Goal: Book appointment/travel/reservation

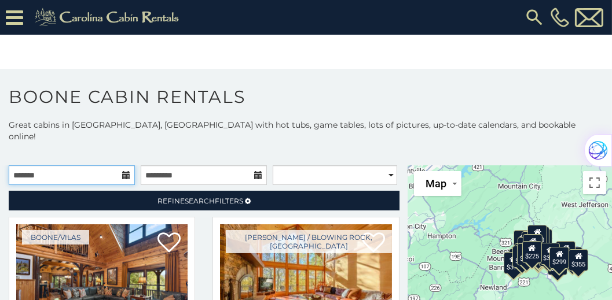
click at [107, 166] on input "text" at bounding box center [72, 176] width 126 height 20
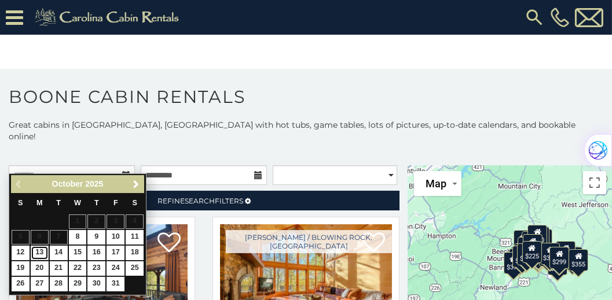
click at [42, 254] on link "13" at bounding box center [40, 253] width 18 height 14
type input "**********"
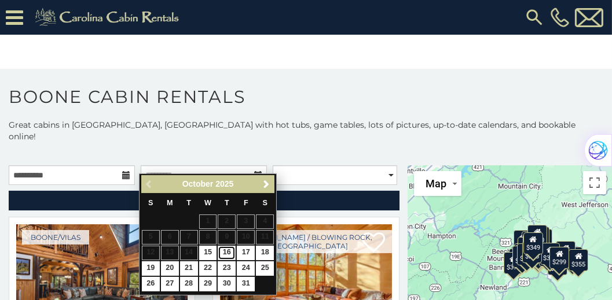
click at [230, 253] on link "16" at bounding box center [227, 253] width 18 height 14
type input "**********"
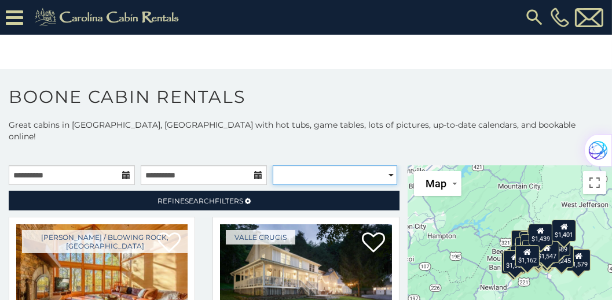
click at [384, 166] on select "**********" at bounding box center [335, 176] width 124 height 20
click at [362, 93] on h1 "Boone Cabin Rentals" at bounding box center [306, 102] width 612 height 33
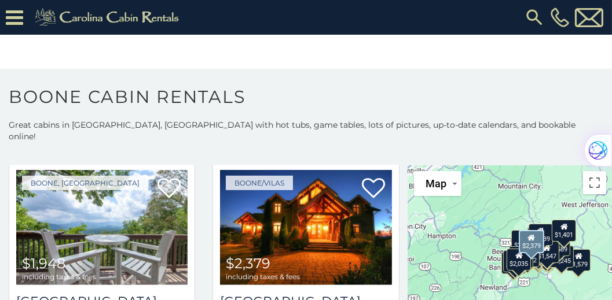
scroll to position [761, 0]
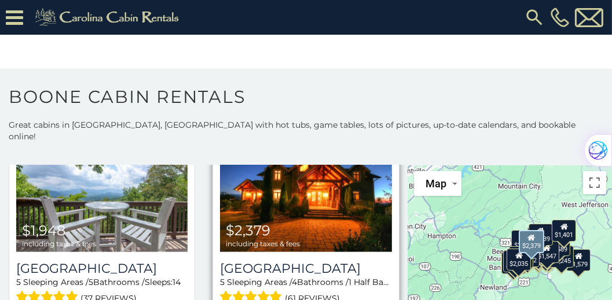
click at [299, 219] on span "$2,379 including taxes & fees" at bounding box center [263, 235] width 86 height 33
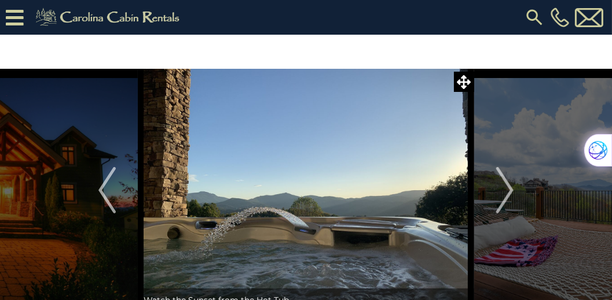
click at [512, 193] on img "Next" at bounding box center [504, 190] width 17 height 46
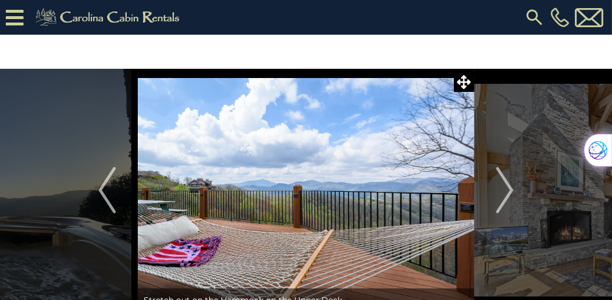
click at [512, 193] on img "Next" at bounding box center [504, 190] width 17 height 46
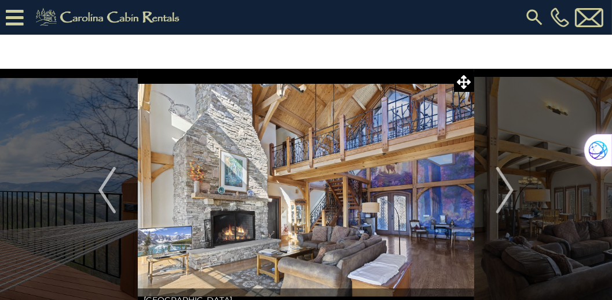
click at [512, 193] on img "Next" at bounding box center [504, 190] width 17 height 46
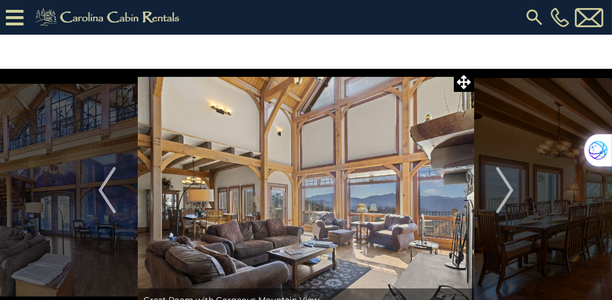
click at [512, 193] on img "Next" at bounding box center [504, 190] width 17 height 46
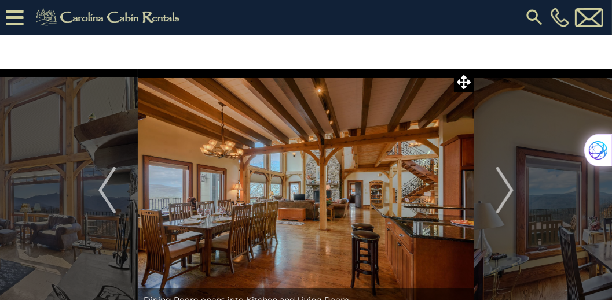
click at [512, 193] on img "Next" at bounding box center [504, 190] width 17 height 46
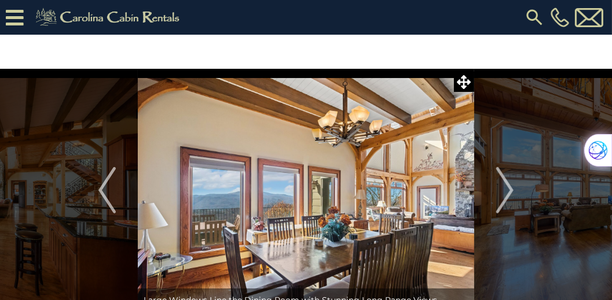
click at [512, 193] on img "Next" at bounding box center [504, 190] width 17 height 46
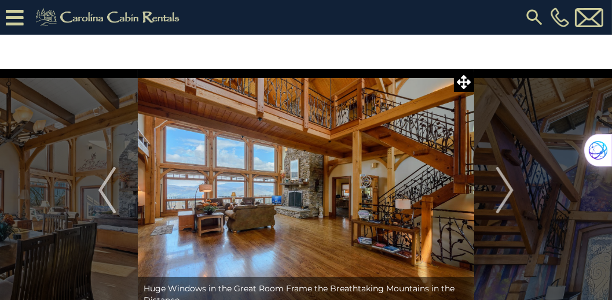
click at [512, 193] on img "Next" at bounding box center [504, 190] width 17 height 46
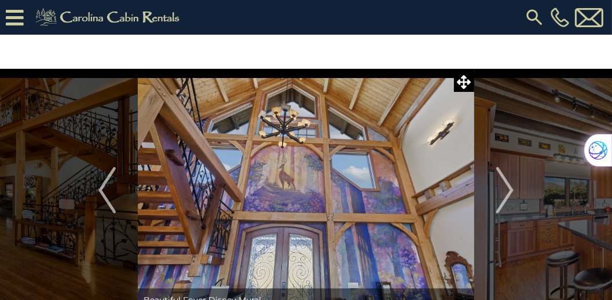
click at [512, 193] on img "Next" at bounding box center [504, 190] width 17 height 46
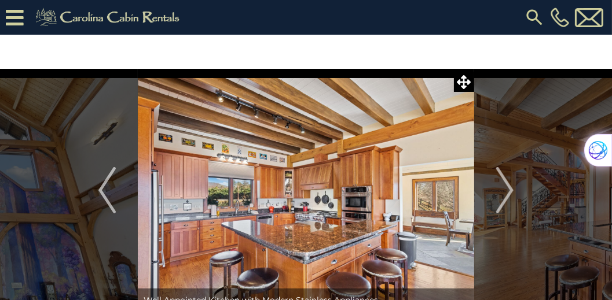
click at [512, 193] on img "Next" at bounding box center [504, 190] width 17 height 46
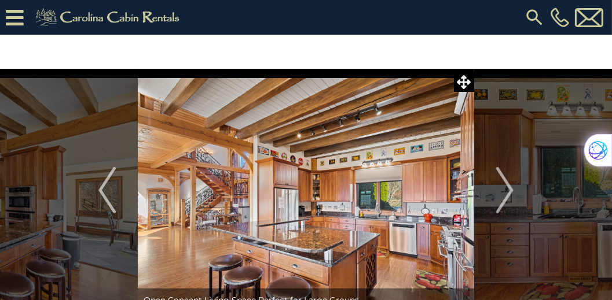
click at [512, 193] on img "Next" at bounding box center [504, 190] width 17 height 46
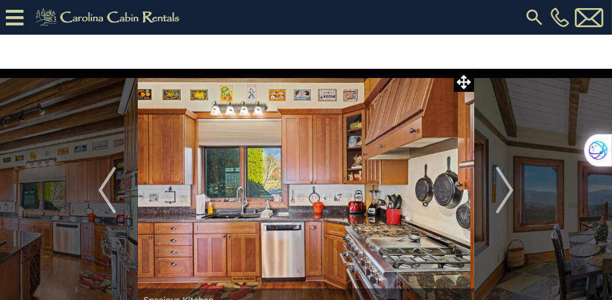
click at [512, 193] on img "Next" at bounding box center [504, 190] width 17 height 46
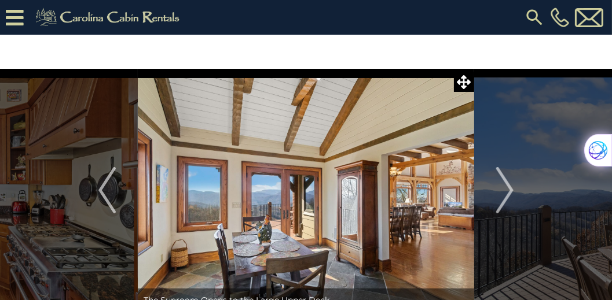
click at [512, 193] on img "Next" at bounding box center [504, 190] width 17 height 46
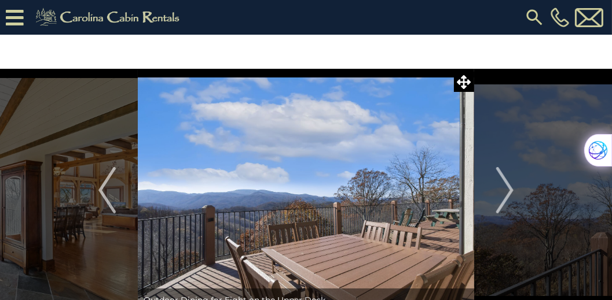
click at [512, 193] on img "Next" at bounding box center [504, 190] width 17 height 46
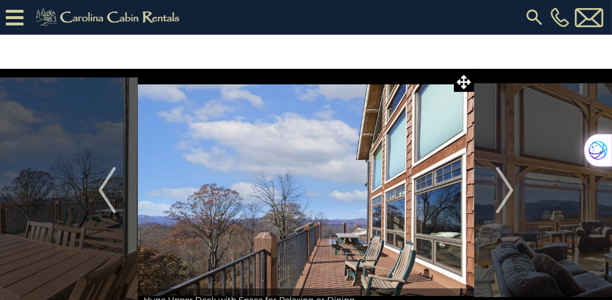
click at [512, 193] on img "Next" at bounding box center [504, 190] width 17 height 46
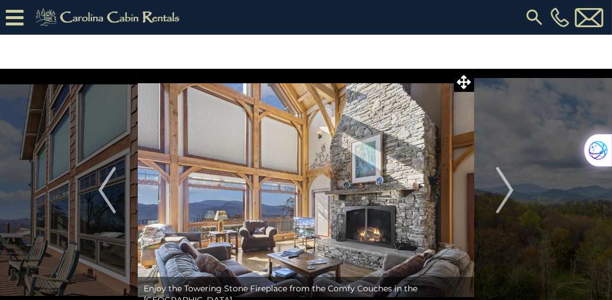
click at [512, 193] on img "Next" at bounding box center [504, 190] width 17 height 46
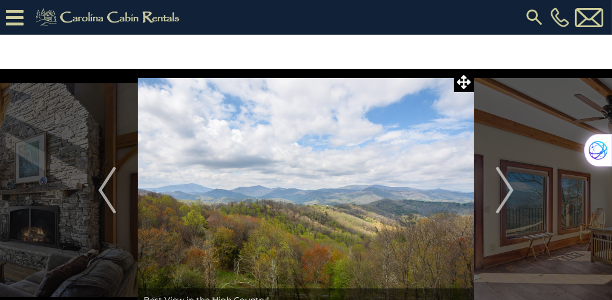
click at [512, 193] on img "Next" at bounding box center [504, 190] width 17 height 46
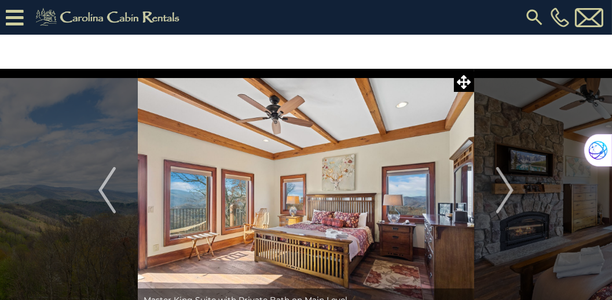
click at [512, 193] on img "Next" at bounding box center [504, 190] width 17 height 46
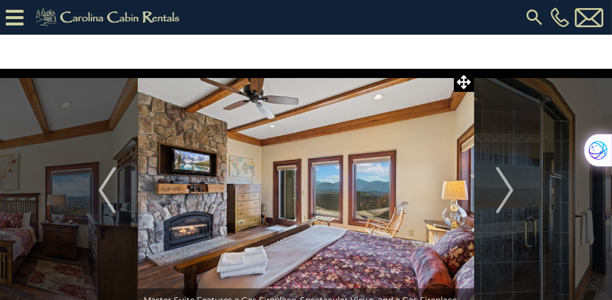
click at [512, 193] on img "Next" at bounding box center [504, 190] width 17 height 46
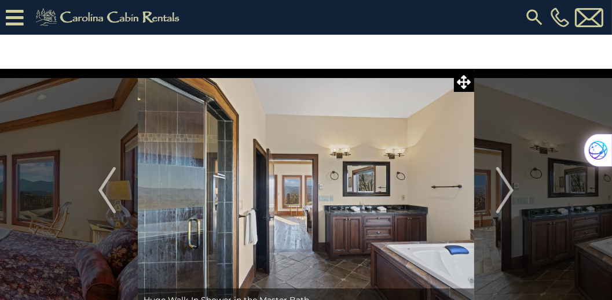
click at [512, 193] on img "Next" at bounding box center [504, 190] width 17 height 46
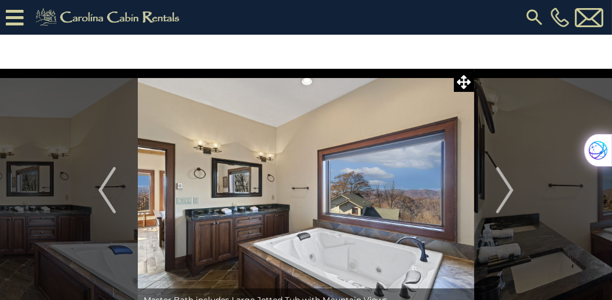
click at [512, 193] on img "Next" at bounding box center [504, 190] width 17 height 46
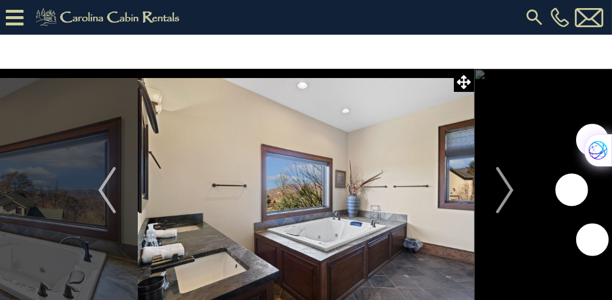
click at [512, 193] on img "Next" at bounding box center [504, 190] width 17 height 46
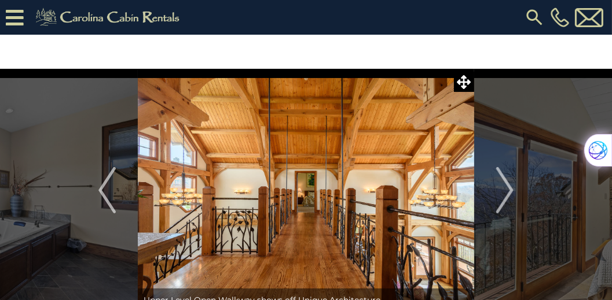
click at [512, 193] on img "Next" at bounding box center [504, 190] width 17 height 46
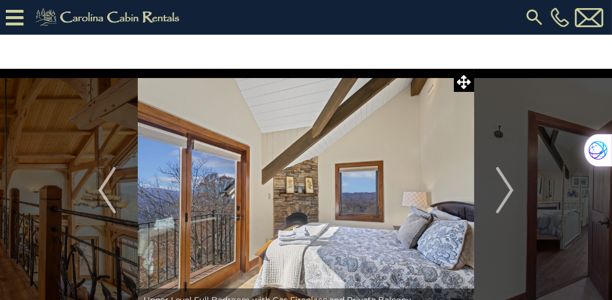
click at [512, 193] on img "Next" at bounding box center [504, 190] width 17 height 46
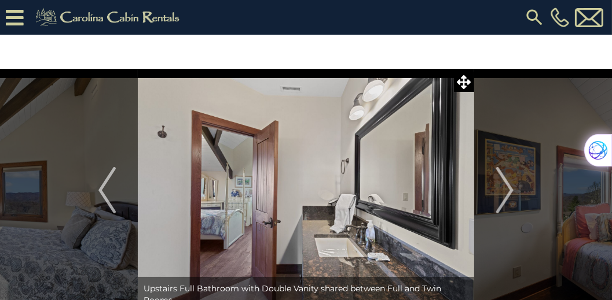
click at [512, 193] on img "Next" at bounding box center [504, 190] width 17 height 46
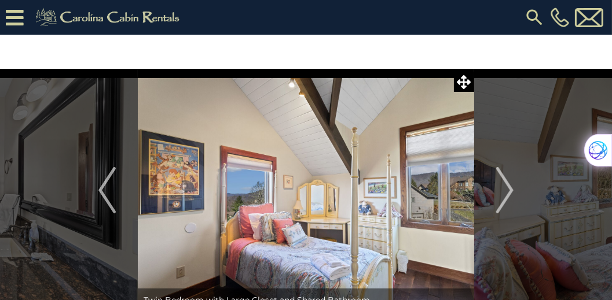
click at [512, 193] on img "Next" at bounding box center [504, 190] width 17 height 46
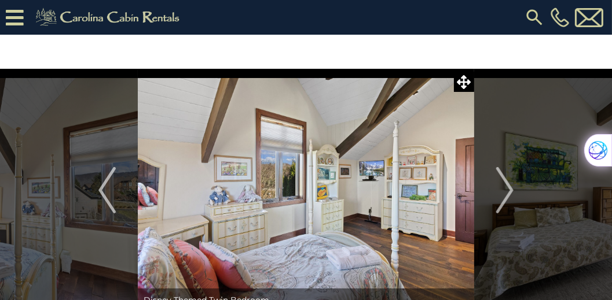
click at [512, 193] on img "Next" at bounding box center [504, 190] width 17 height 46
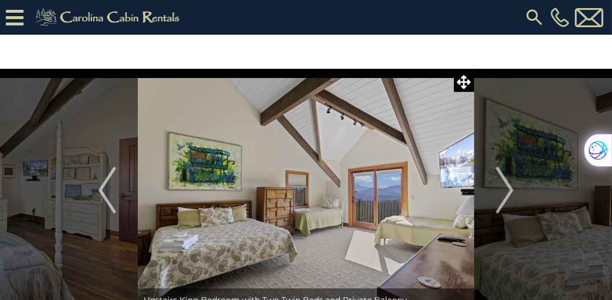
click at [512, 193] on img "Next" at bounding box center [504, 190] width 17 height 46
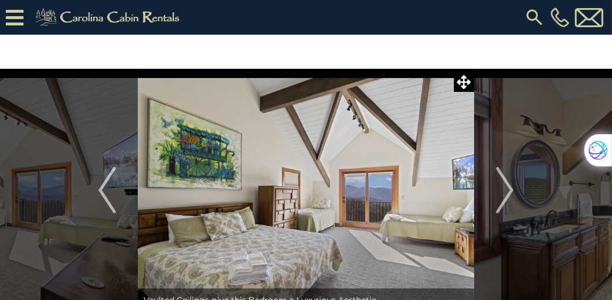
click at [512, 193] on img "Next" at bounding box center [504, 190] width 17 height 46
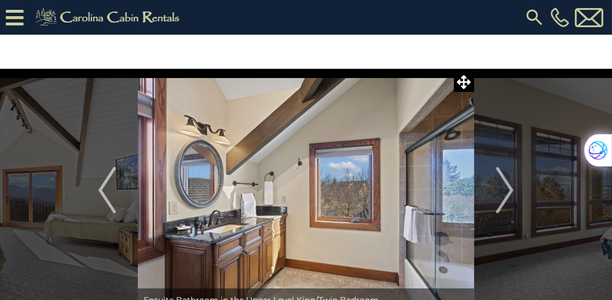
click at [512, 193] on img "Next" at bounding box center [504, 190] width 17 height 46
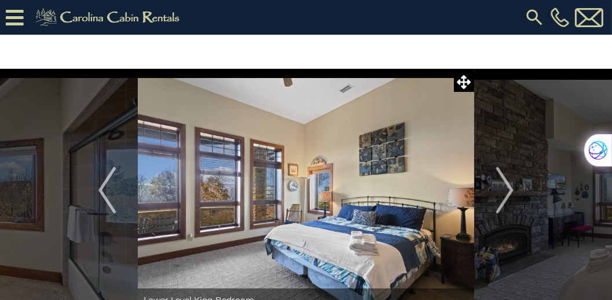
click at [512, 193] on img "Next" at bounding box center [504, 190] width 17 height 46
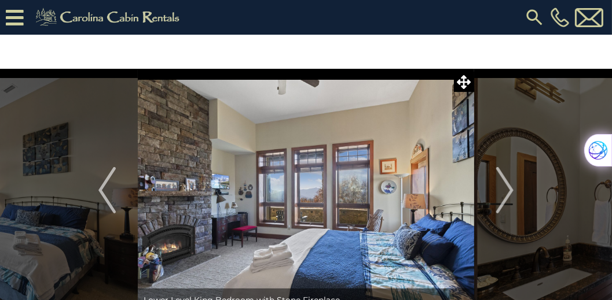
click at [512, 193] on img "Next" at bounding box center [504, 190] width 17 height 46
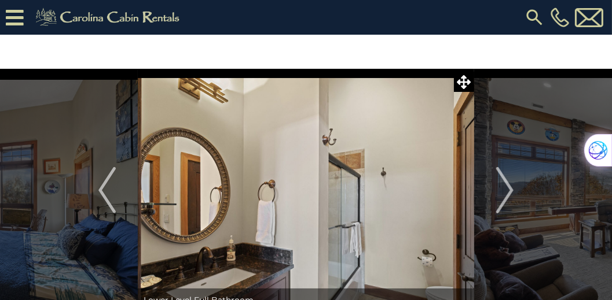
click at [512, 193] on img "Next" at bounding box center [504, 190] width 17 height 46
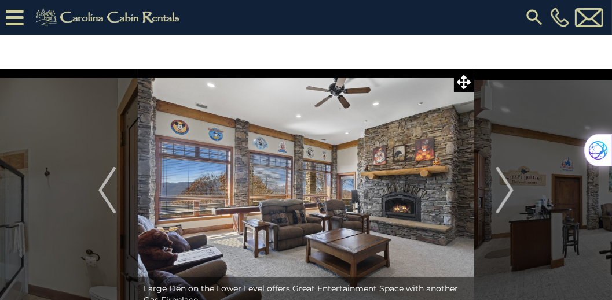
click at [512, 193] on img "Next" at bounding box center [504, 190] width 17 height 46
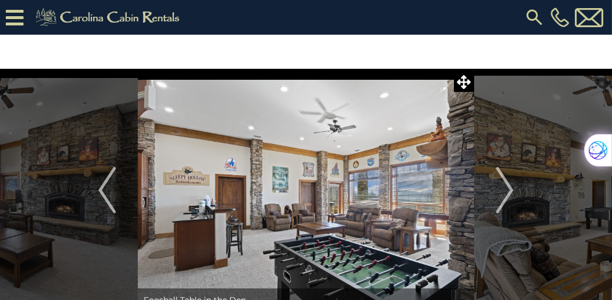
click at [512, 193] on img "Next" at bounding box center [504, 190] width 17 height 46
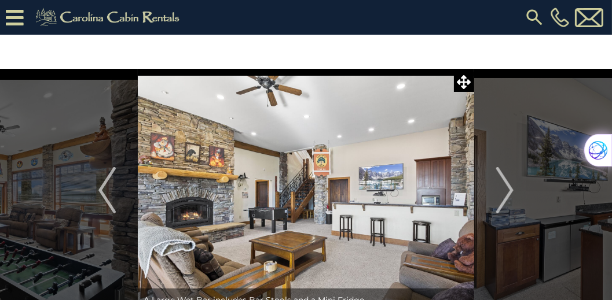
click at [512, 193] on img "Next" at bounding box center [504, 190] width 17 height 46
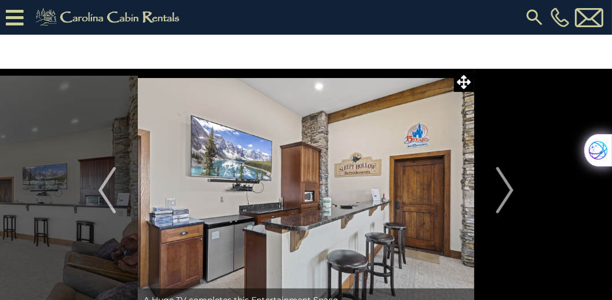
click at [512, 193] on img "Next" at bounding box center [504, 190] width 17 height 46
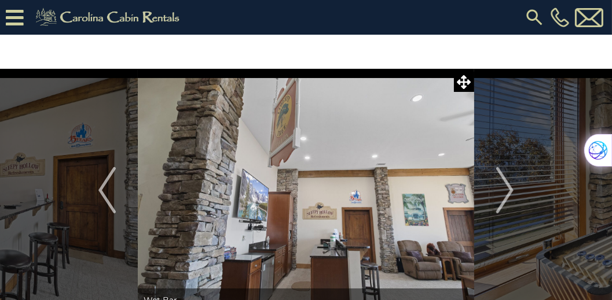
click at [512, 193] on img "Next" at bounding box center [504, 190] width 17 height 46
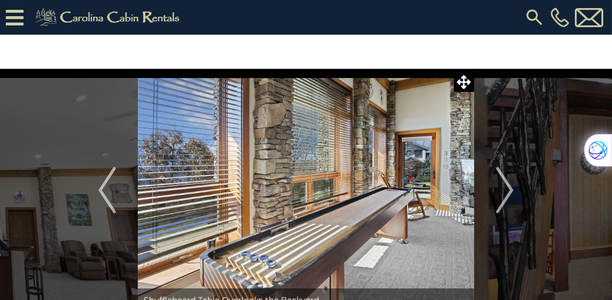
click at [512, 193] on img "Next" at bounding box center [504, 190] width 17 height 46
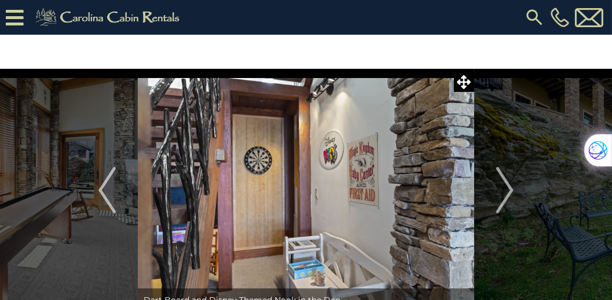
click at [512, 193] on img "Next" at bounding box center [504, 190] width 17 height 46
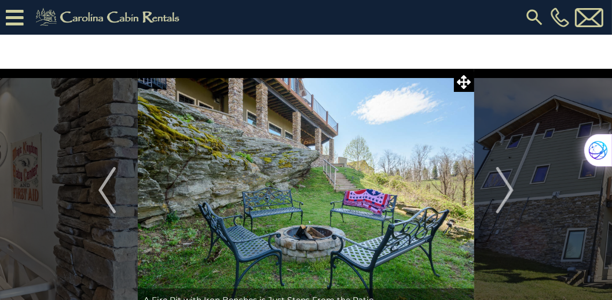
click at [512, 193] on img "Next" at bounding box center [504, 190] width 17 height 46
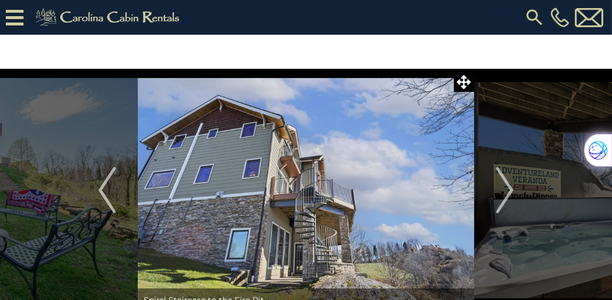
click at [512, 193] on img "Next" at bounding box center [504, 190] width 17 height 46
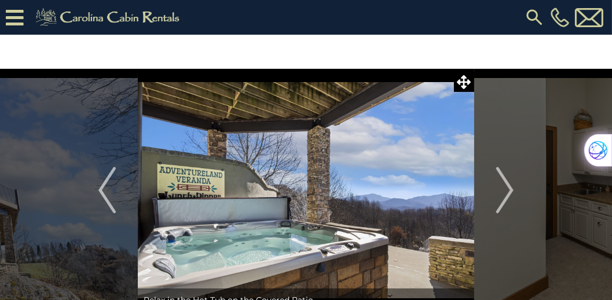
click at [512, 193] on img "Next" at bounding box center [504, 190] width 17 height 46
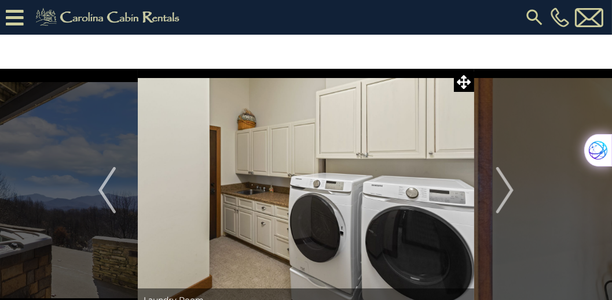
click at [512, 193] on img "Next" at bounding box center [504, 190] width 17 height 46
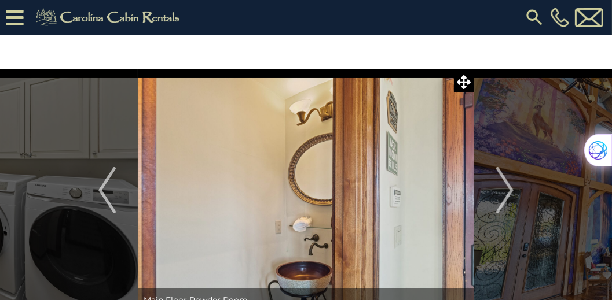
click at [512, 193] on img "Next" at bounding box center [504, 190] width 17 height 46
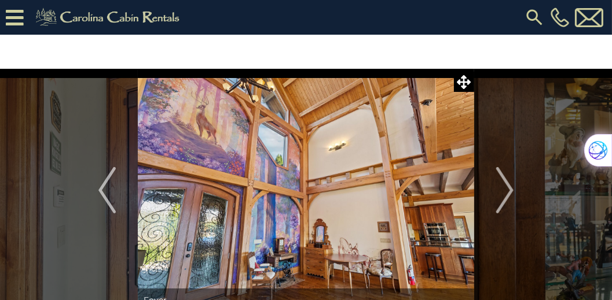
click at [512, 193] on img "Next" at bounding box center [504, 190] width 17 height 46
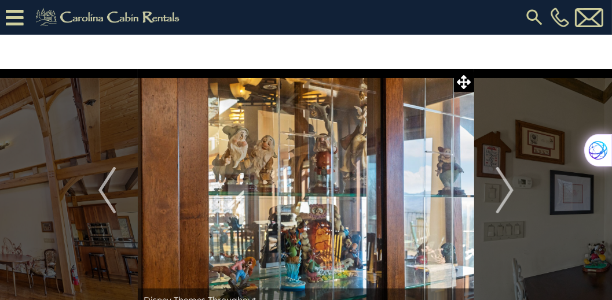
click at [512, 193] on img "Next" at bounding box center [504, 190] width 17 height 46
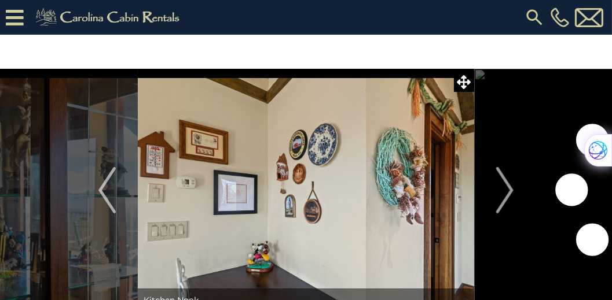
click at [512, 193] on img "Next" at bounding box center [504, 190] width 17 height 46
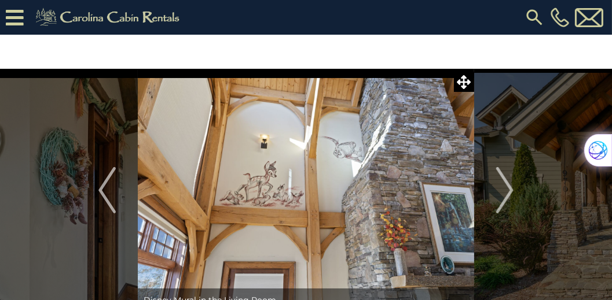
click at [512, 193] on img "Next" at bounding box center [504, 190] width 17 height 46
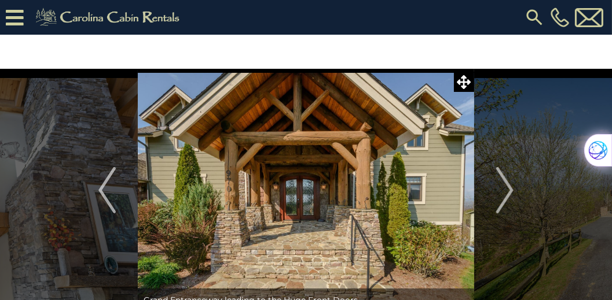
click at [512, 193] on img "Next" at bounding box center [504, 190] width 17 height 46
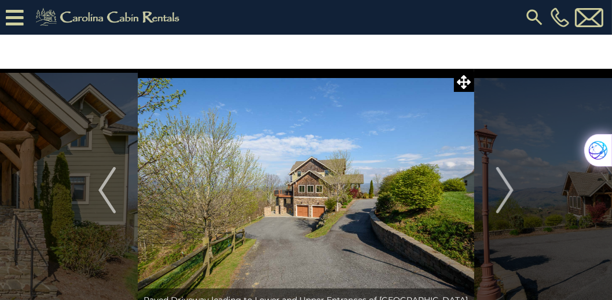
click at [512, 193] on img "Next" at bounding box center [504, 190] width 17 height 46
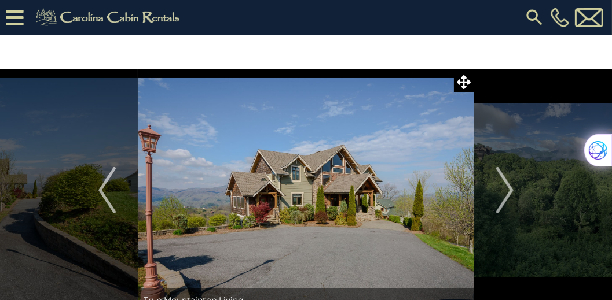
click at [512, 193] on img "Next" at bounding box center [504, 190] width 17 height 46
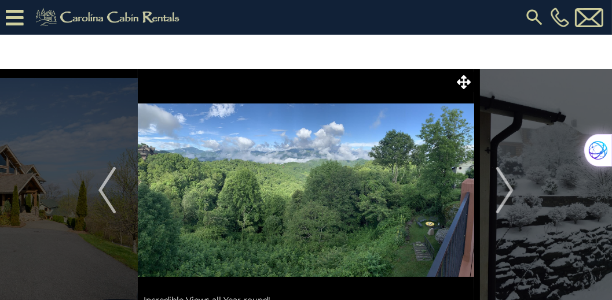
click at [512, 193] on img "Next" at bounding box center [504, 190] width 17 height 46
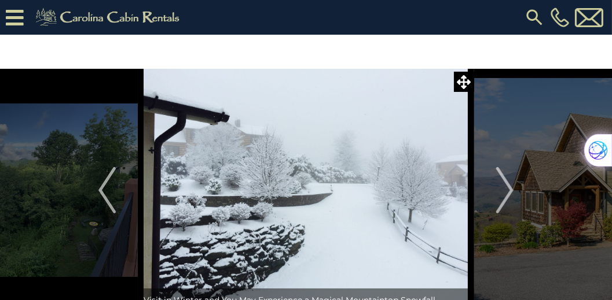
click at [512, 193] on img "Next" at bounding box center [504, 190] width 17 height 46
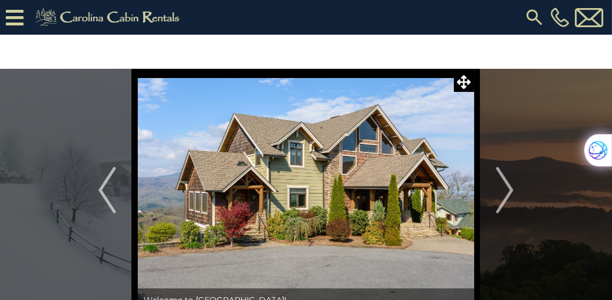
click at [512, 193] on img "Next" at bounding box center [504, 190] width 17 height 46
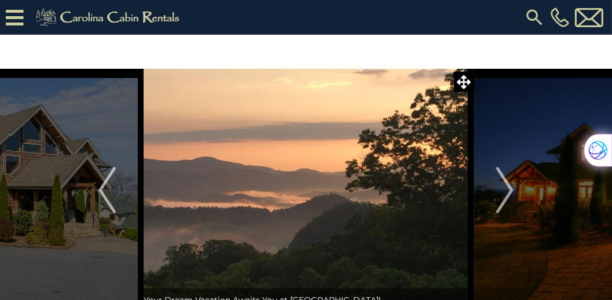
scroll to position [33, 0]
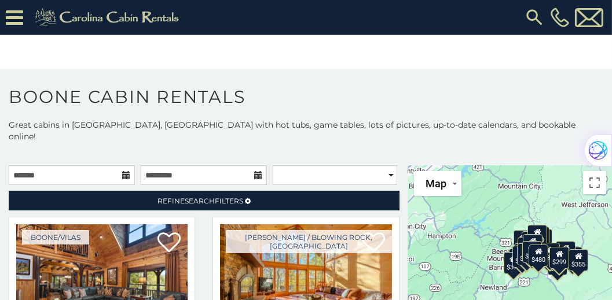
click at [123, 171] on icon at bounding box center [126, 175] width 8 height 8
click at [124, 171] on icon at bounding box center [126, 175] width 8 height 8
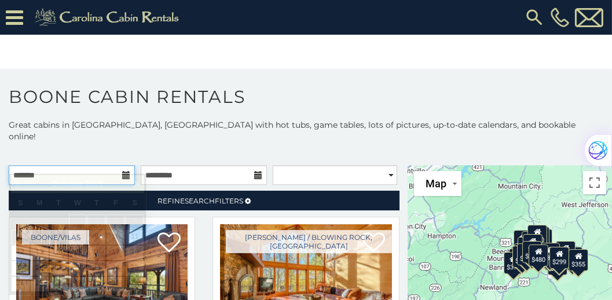
click at [84, 166] on input "text" at bounding box center [72, 176] width 126 height 20
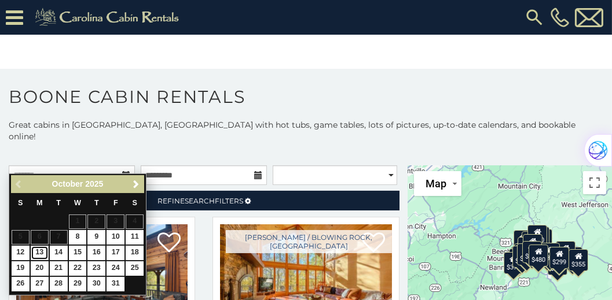
click at [35, 252] on link "13" at bounding box center [40, 253] width 18 height 14
type input "**********"
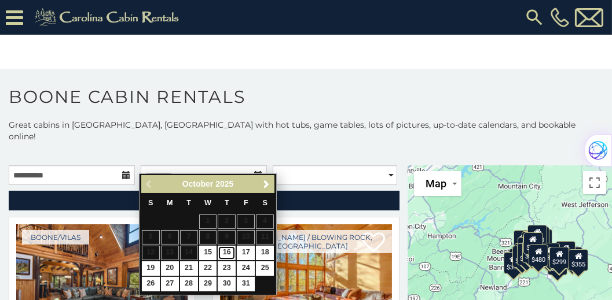
click at [230, 251] on link "16" at bounding box center [227, 253] width 18 height 14
type input "**********"
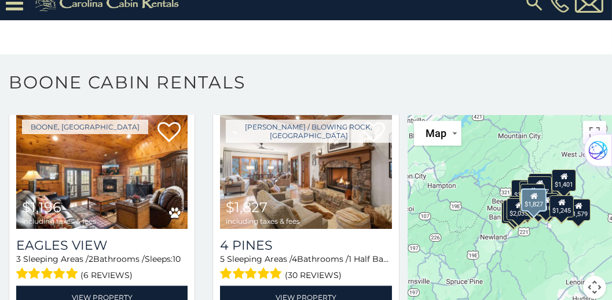
scroll to position [2646, 0]
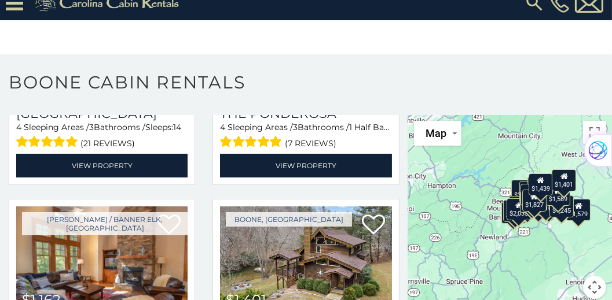
scroll to position [3175, 0]
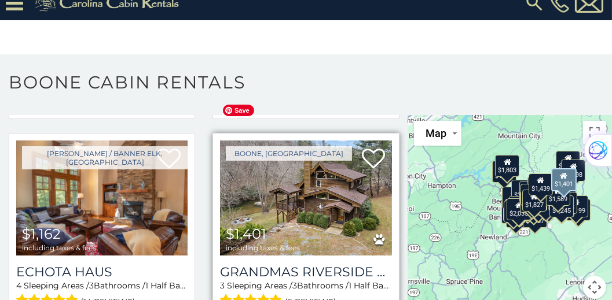
click at [311, 147] on img at bounding box center [305, 198] width 171 height 115
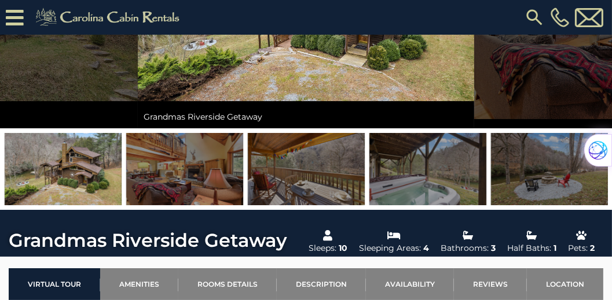
scroll to position [34, 0]
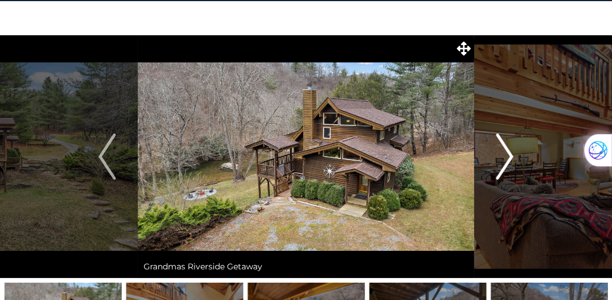
click at [507, 160] on img "Next" at bounding box center [504, 157] width 17 height 46
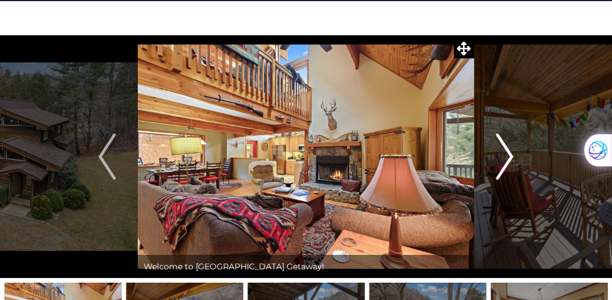
click at [507, 160] on img "Next" at bounding box center [504, 157] width 17 height 46
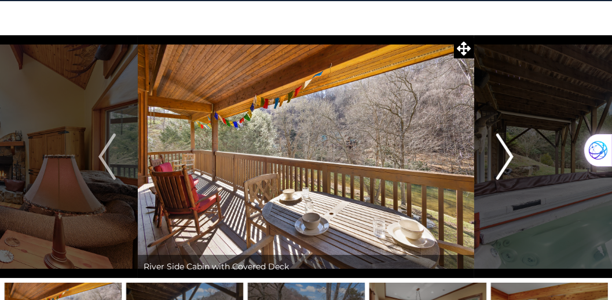
click at [507, 160] on img "Next" at bounding box center [504, 157] width 17 height 46
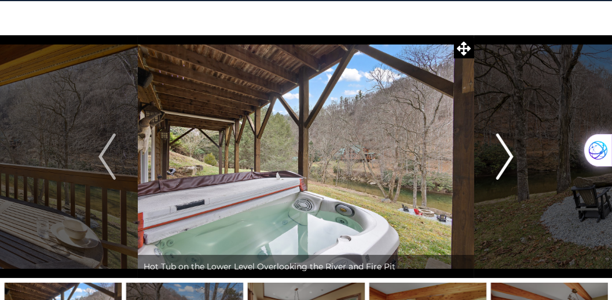
click at [512, 160] on img "Next" at bounding box center [504, 157] width 17 height 46
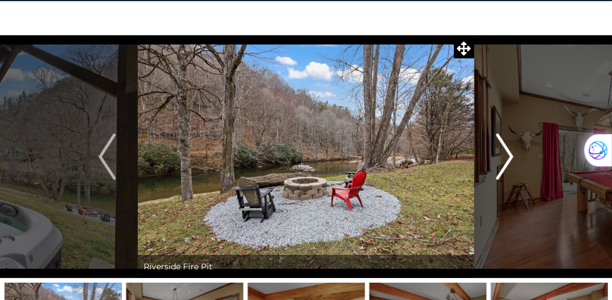
click at [512, 160] on img "Next" at bounding box center [504, 157] width 17 height 46
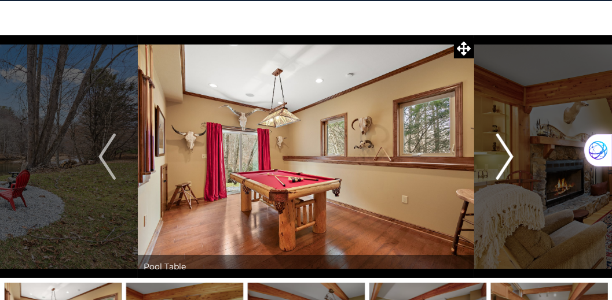
click at [512, 160] on img "Next" at bounding box center [504, 157] width 17 height 46
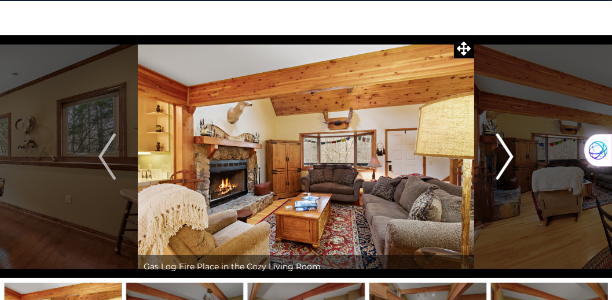
click at [512, 160] on img "Next" at bounding box center [504, 157] width 17 height 46
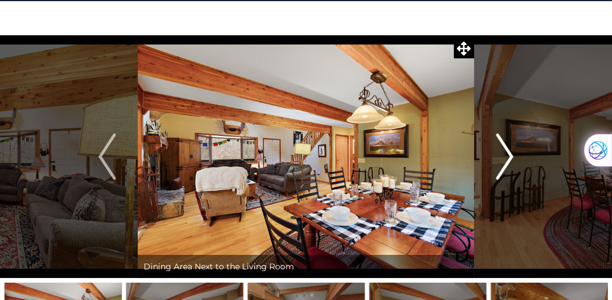
click at [512, 160] on img "Next" at bounding box center [504, 157] width 17 height 46
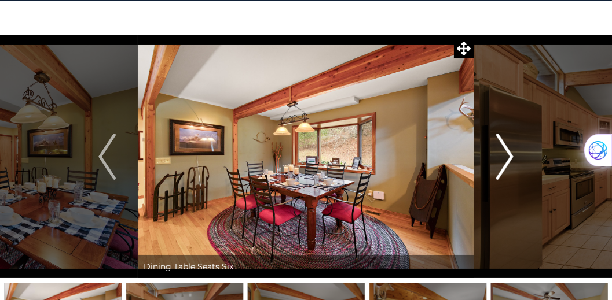
click at [512, 160] on img "Next" at bounding box center [504, 157] width 17 height 46
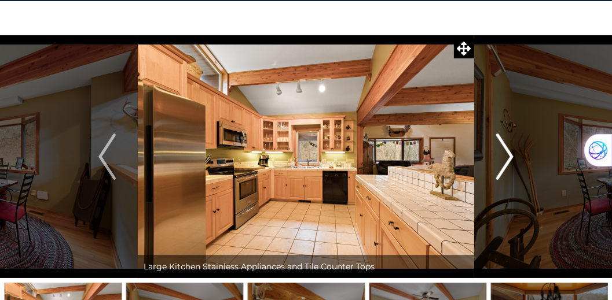
click at [512, 160] on img "Next" at bounding box center [504, 157] width 17 height 46
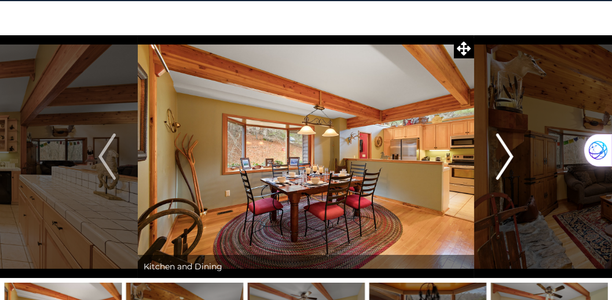
click at [512, 160] on img "Next" at bounding box center [504, 157] width 17 height 46
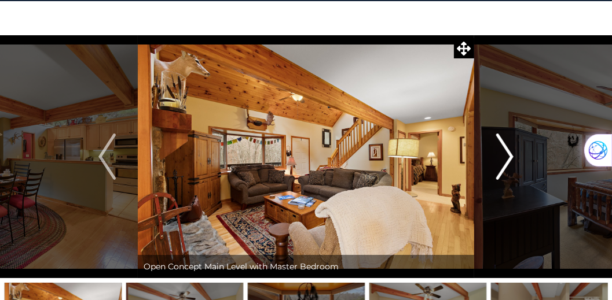
click at [512, 160] on img "Next" at bounding box center [504, 157] width 17 height 46
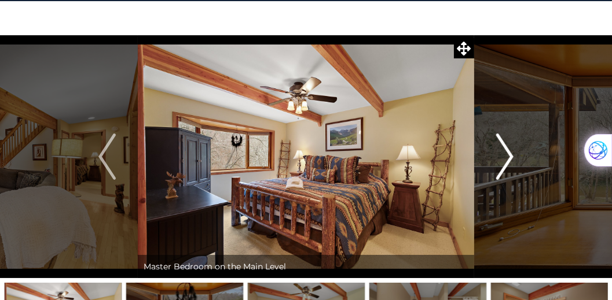
click at [512, 160] on img "Next" at bounding box center [504, 157] width 17 height 46
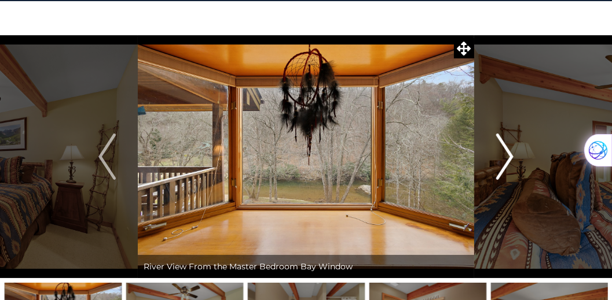
click at [512, 160] on img "Next" at bounding box center [504, 157] width 17 height 46
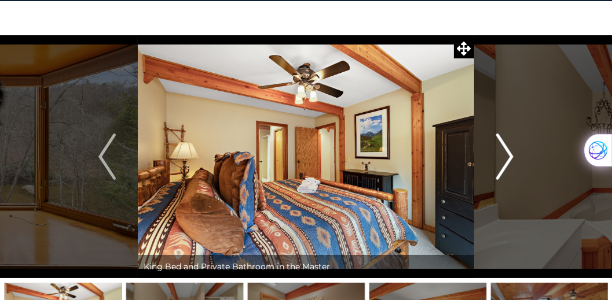
click at [512, 160] on img "Next" at bounding box center [504, 157] width 17 height 46
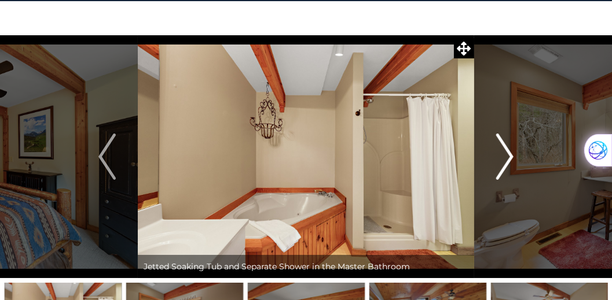
click at [512, 160] on img "Next" at bounding box center [504, 157] width 17 height 46
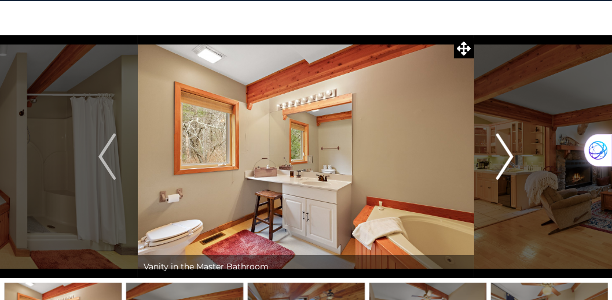
click at [512, 160] on img "Next" at bounding box center [504, 157] width 17 height 46
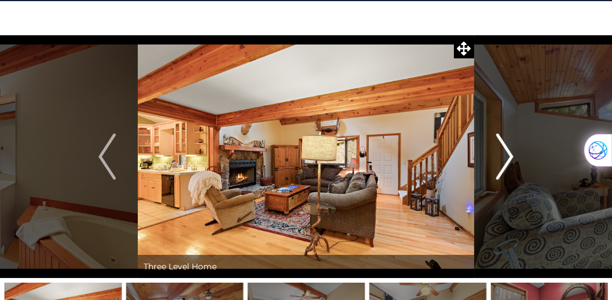
click at [512, 160] on img "Next" at bounding box center [504, 157] width 17 height 46
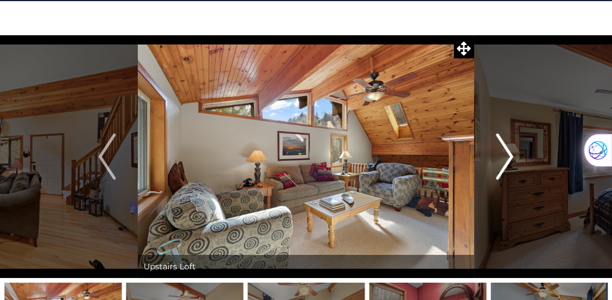
click at [512, 160] on img "Next" at bounding box center [504, 157] width 17 height 46
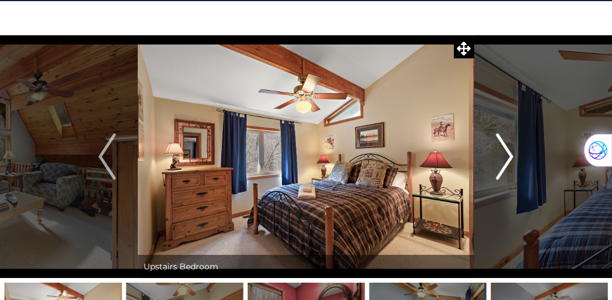
click at [512, 160] on img "Next" at bounding box center [504, 157] width 17 height 46
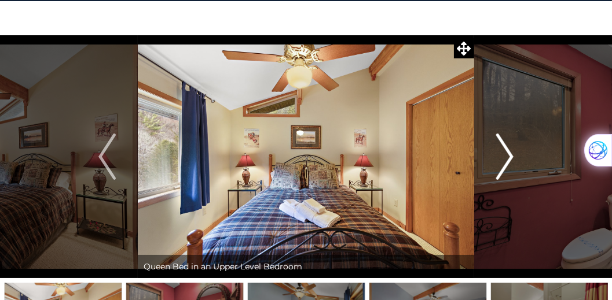
click at [512, 160] on img "Next" at bounding box center [504, 157] width 17 height 46
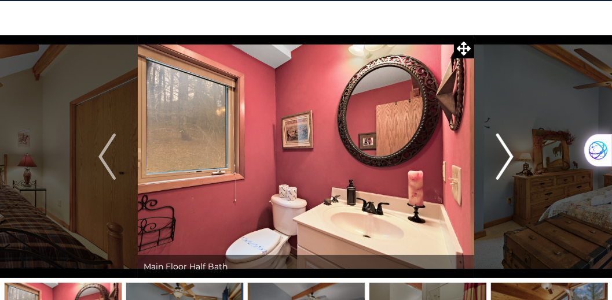
click at [512, 160] on img "Next" at bounding box center [504, 157] width 17 height 46
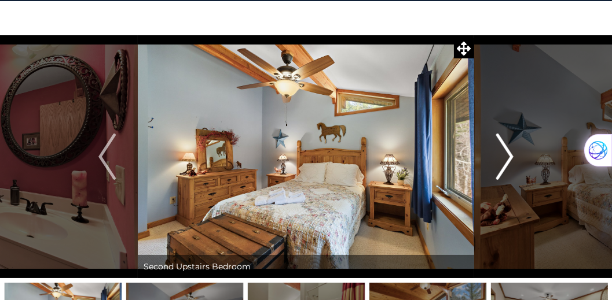
click at [512, 160] on img "Next" at bounding box center [504, 157] width 17 height 46
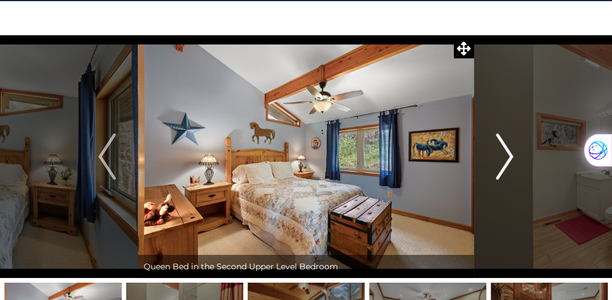
click at [512, 160] on img "Next" at bounding box center [504, 157] width 17 height 46
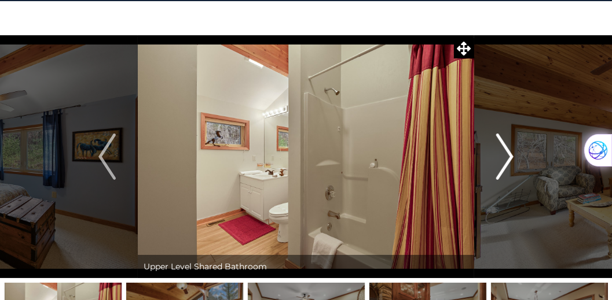
click at [512, 160] on img "Next" at bounding box center [504, 157] width 17 height 46
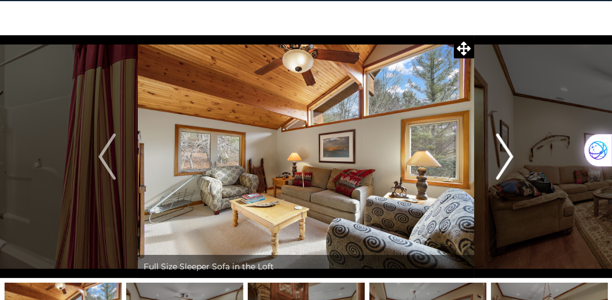
click at [512, 160] on img "Next" at bounding box center [504, 157] width 17 height 46
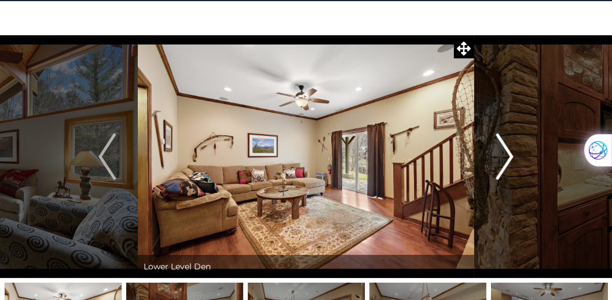
click at [512, 160] on img "Next" at bounding box center [504, 157] width 17 height 46
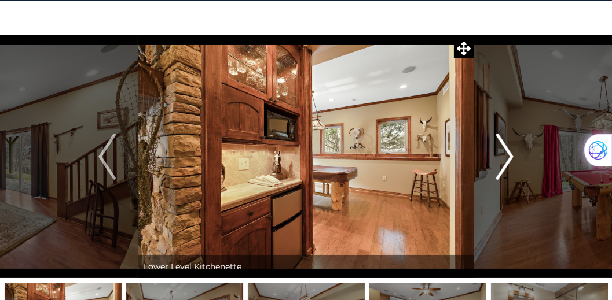
click at [512, 160] on img "Next" at bounding box center [504, 157] width 17 height 46
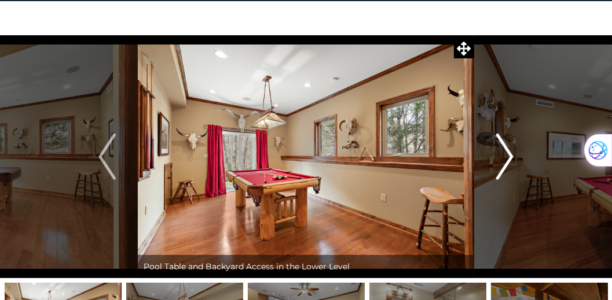
click at [512, 160] on img "Next" at bounding box center [504, 157] width 17 height 46
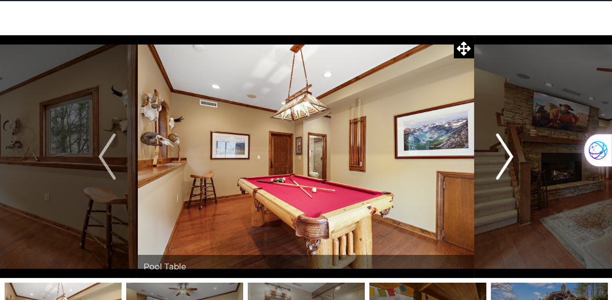
click at [512, 160] on img "Next" at bounding box center [504, 157] width 17 height 46
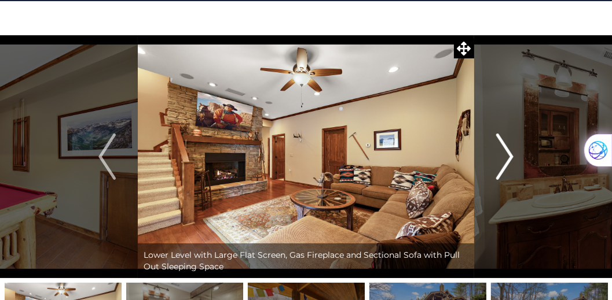
click at [512, 160] on img "Next" at bounding box center [504, 157] width 17 height 46
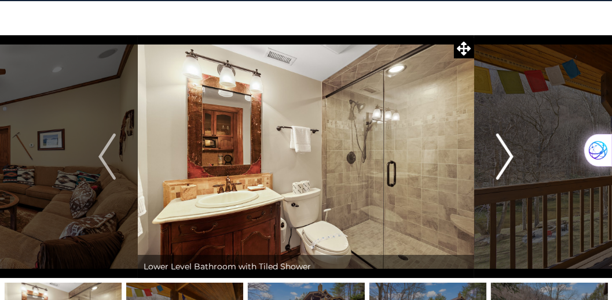
click at [512, 160] on img "Next" at bounding box center [504, 157] width 17 height 46
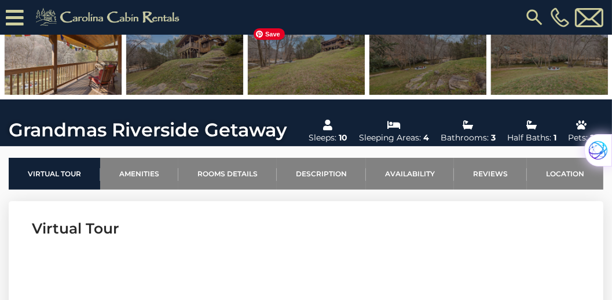
scroll to position [331, 0]
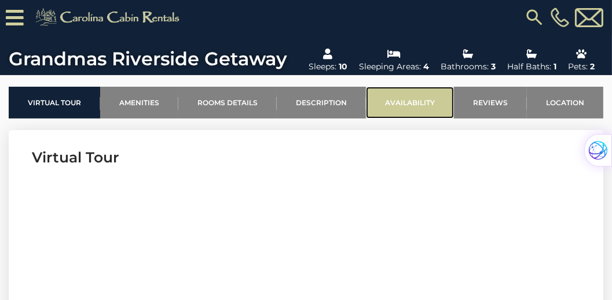
click at [411, 101] on link "Availability" at bounding box center [410, 103] width 88 height 32
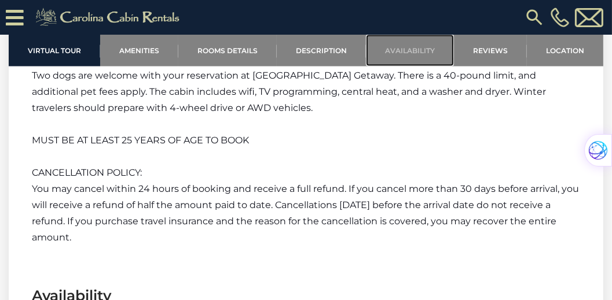
scroll to position [2054, 0]
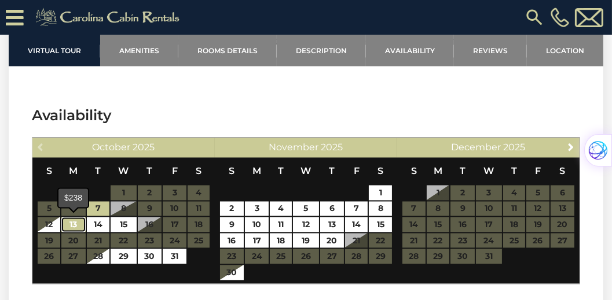
click at [76, 227] on link "13" at bounding box center [73, 225] width 24 height 15
type input "**********"
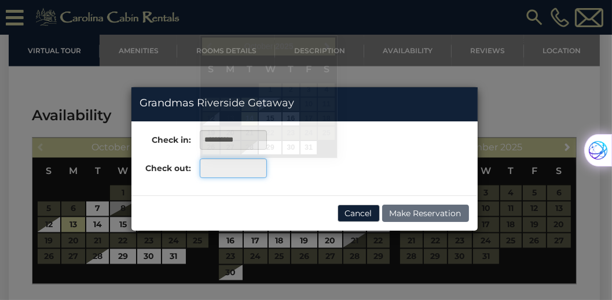
click at [233, 172] on input "text" at bounding box center [233, 169] width 67 height 20
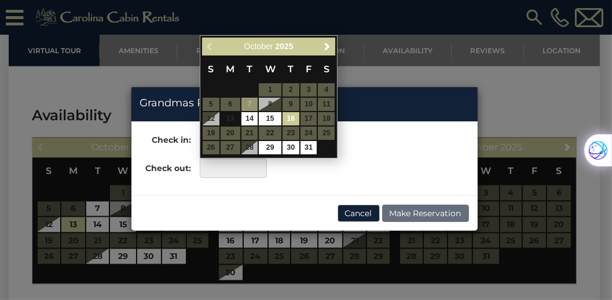
click at [292, 113] on link "16" at bounding box center [290, 118] width 17 height 13
type input "**********"
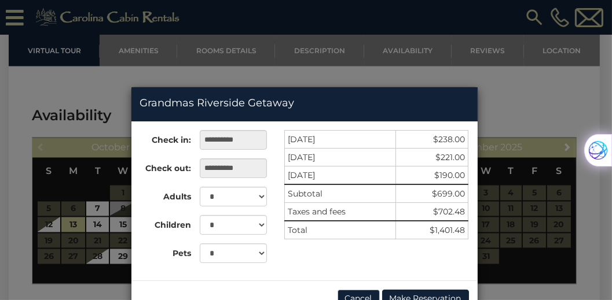
scroll to position [32, 0]
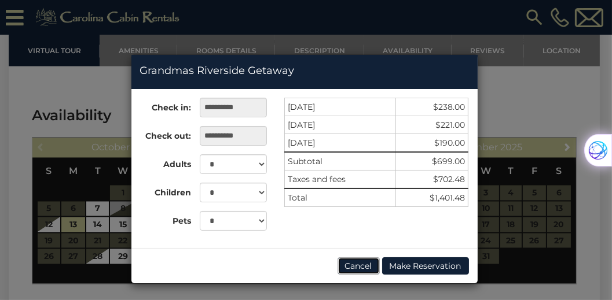
click at [349, 267] on button "Cancel" at bounding box center [358, 266] width 42 height 17
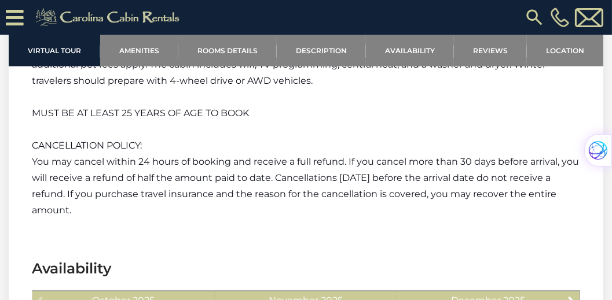
scroll to position [1889, 0]
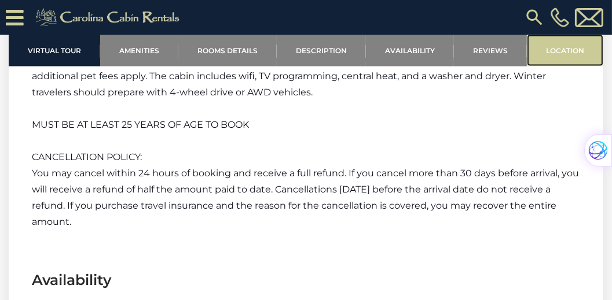
click at [558, 50] on link "Location" at bounding box center [565, 51] width 76 height 32
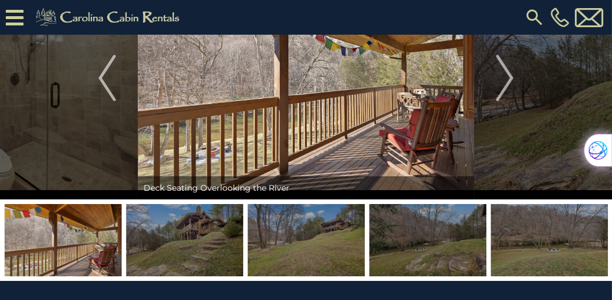
scroll to position [177, 0]
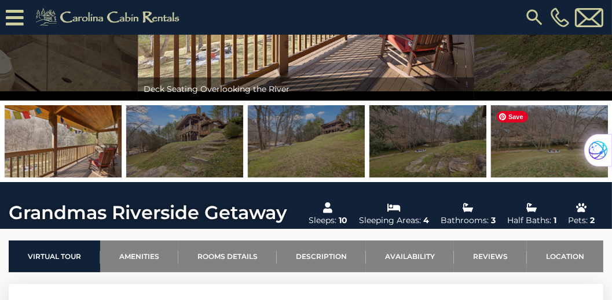
click at [526, 142] on img at bounding box center [549, 141] width 117 height 72
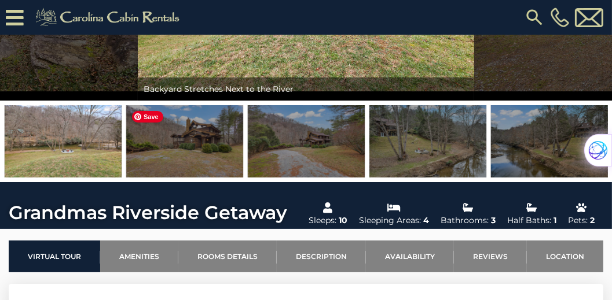
click at [191, 144] on img at bounding box center [184, 141] width 117 height 72
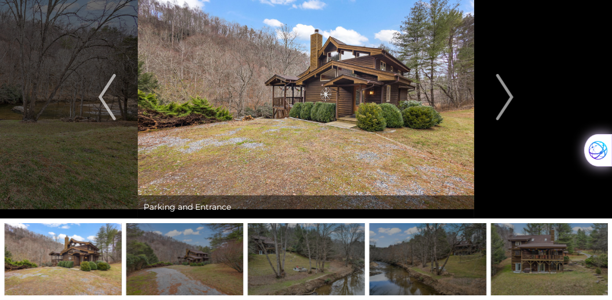
scroll to position [45, 0]
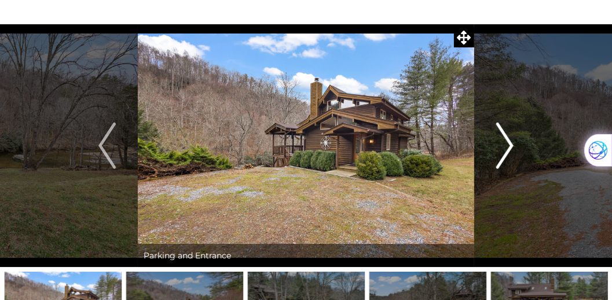
click at [512, 146] on img "Next" at bounding box center [504, 146] width 17 height 46
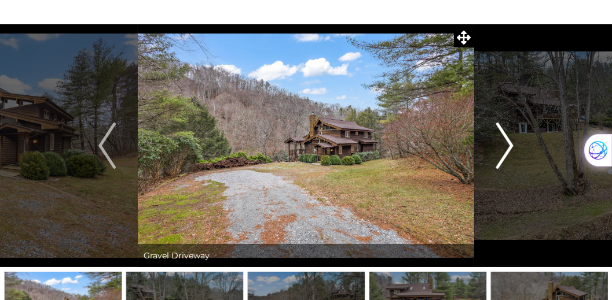
click at [512, 146] on img "Next" at bounding box center [504, 146] width 17 height 46
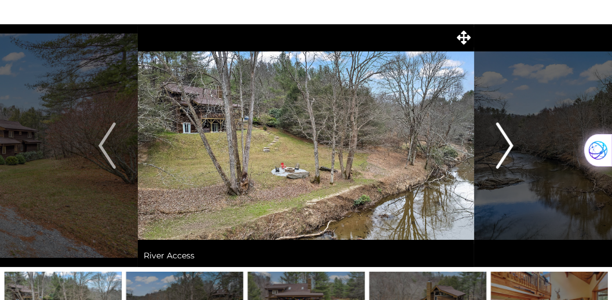
click at [512, 146] on img "Next" at bounding box center [504, 146] width 17 height 46
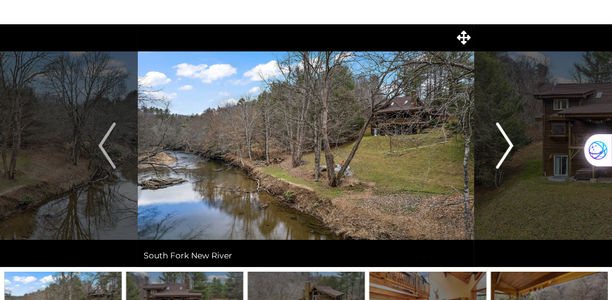
click at [512, 146] on img "Next" at bounding box center [504, 146] width 17 height 46
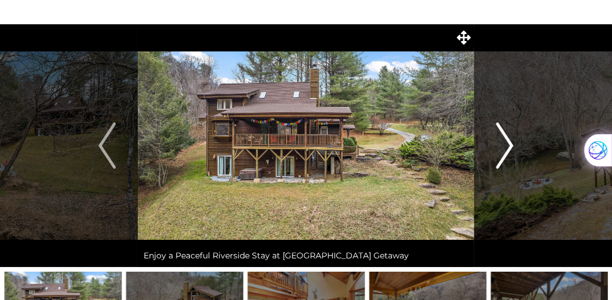
click at [512, 146] on img "Next" at bounding box center [504, 146] width 17 height 46
